Goal: Navigation & Orientation: Find specific page/section

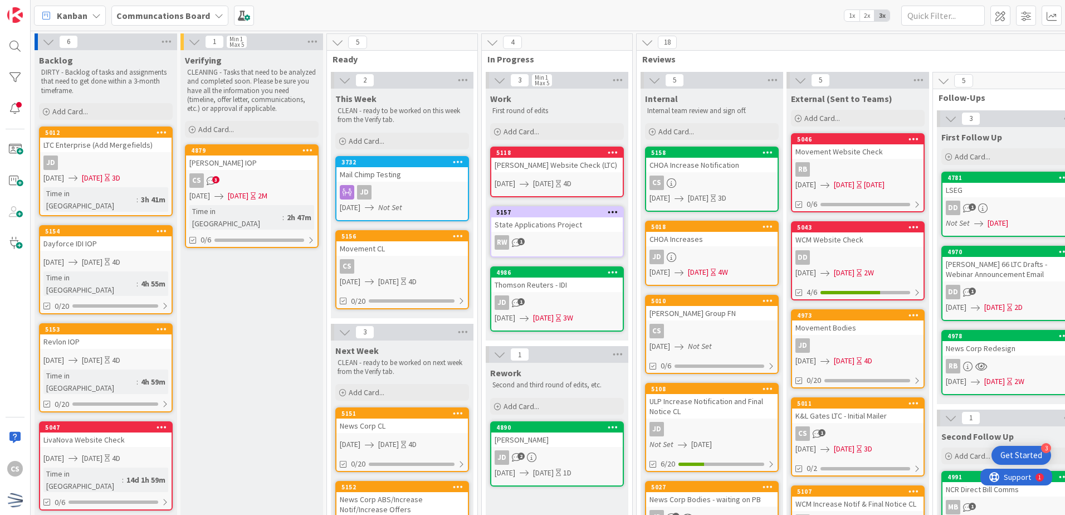
click at [16, 385] on div "CS" at bounding box center [15, 257] width 31 height 515
click at [16, 324] on div "CS" at bounding box center [15, 257] width 31 height 515
click at [4, 363] on div "CS" at bounding box center [15, 257] width 31 height 515
drag, startPoint x: 9, startPoint y: 348, endPoint x: 205, endPoint y: 374, distance: 196.8
click at [9, 348] on div "CS" at bounding box center [15, 257] width 31 height 515
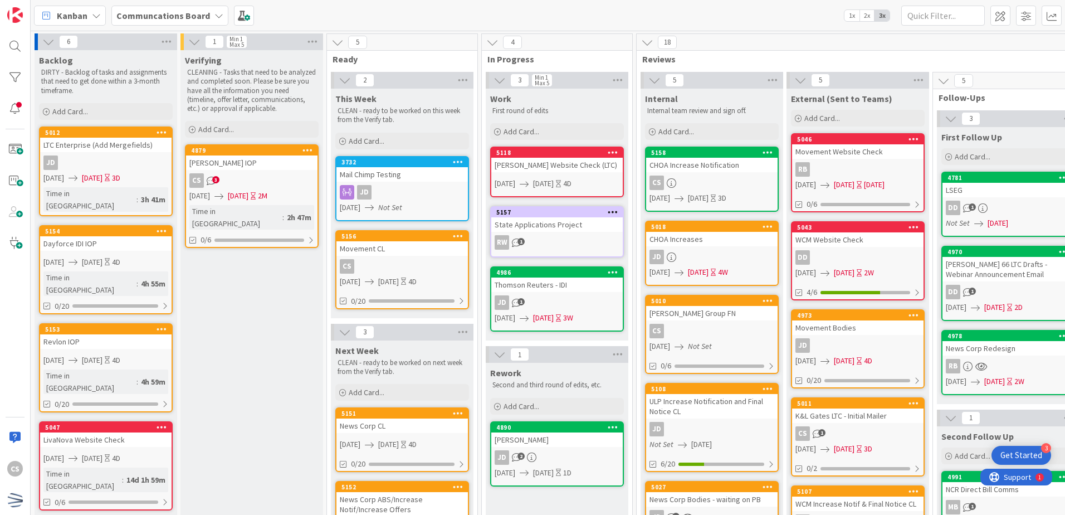
click at [732, 183] on div "CS" at bounding box center [712, 183] width 132 height 14
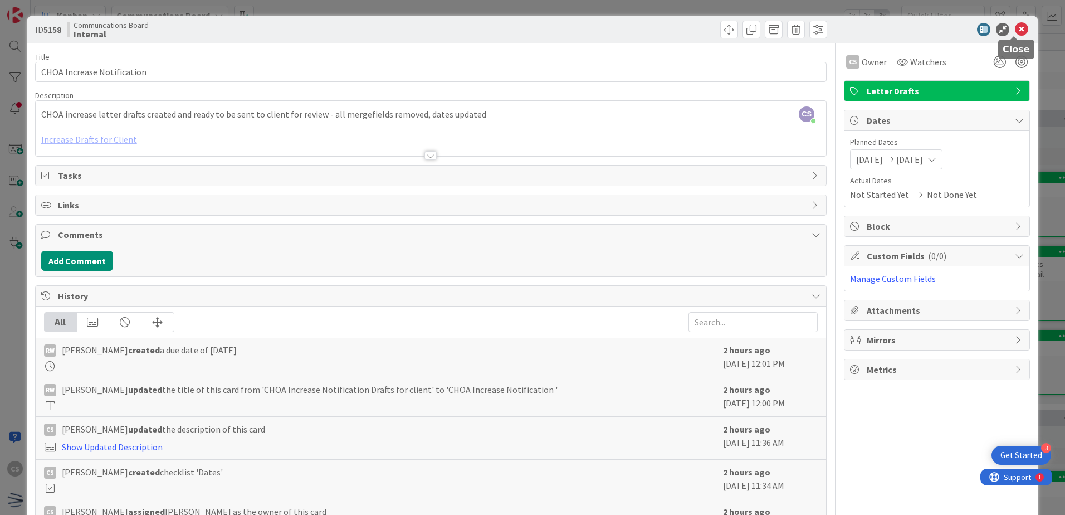
click at [1015, 32] on icon at bounding box center [1021, 29] width 13 height 13
